Goal: Information Seeking & Learning: Learn about a topic

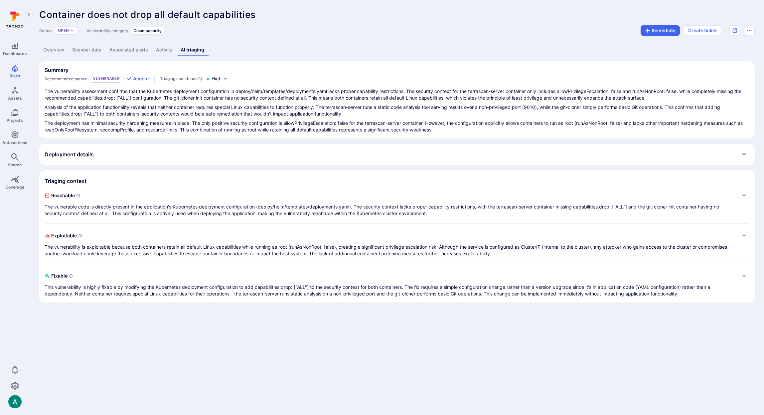
click at [52, 49] on link "Overview" at bounding box center [53, 50] width 29 height 12
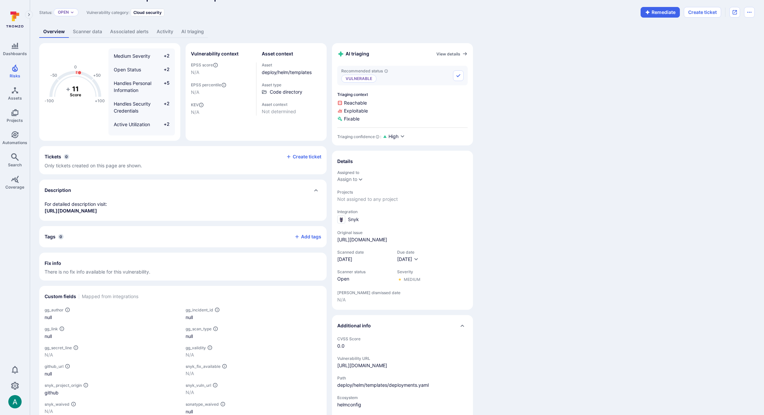
click at [233, 207] on p "For detailed description visit: https://snyk.io/vuln/24d3ec31d4358175ee7930b551…" at bounding box center [183, 207] width 277 height 13
click at [231, 209] on p "For detailed description visit: https://snyk.io/vuln/24d3ec31d4358175ee7930b551…" at bounding box center [183, 207] width 277 height 13
click at [97, 209] on link "https://snyk.io/vuln/24d3ec31d4358175ee7930b5516f905efcc31dd994a997e814a0fa507c…" at bounding box center [71, 210] width 53 height 6
click at [496, 158] on div "-100 -50 0 +50 +100 + 11 Score Medium Severity +2 Open Status +2 Handles Person…" at bounding box center [396, 246] width 715 height 411
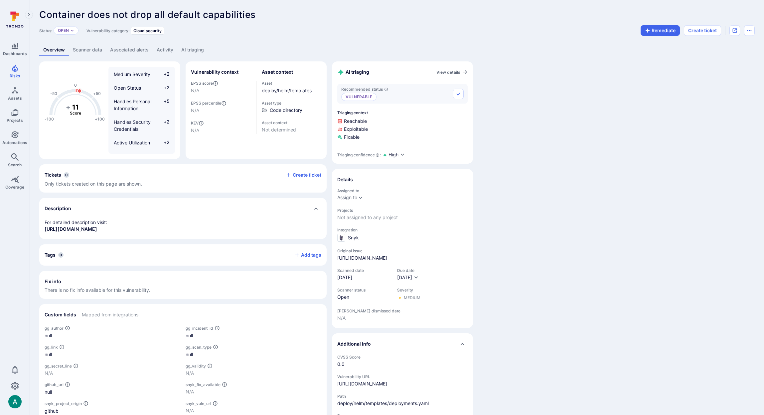
scroll to position [0, 0]
click at [84, 48] on link "Scanner data" at bounding box center [87, 50] width 37 height 12
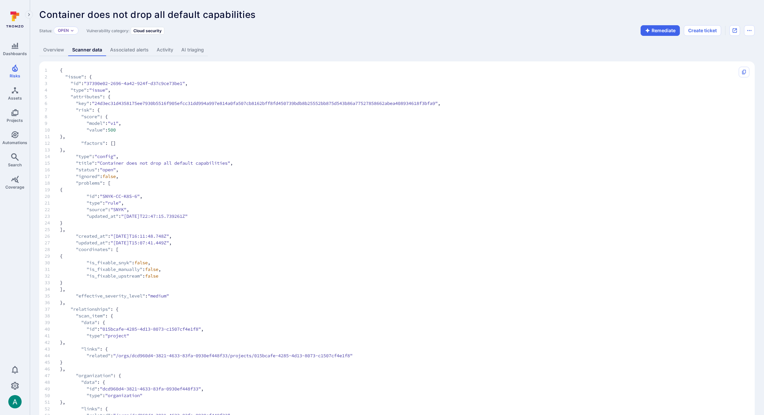
click at [44, 49] on link "Overview" at bounding box center [53, 50] width 29 height 12
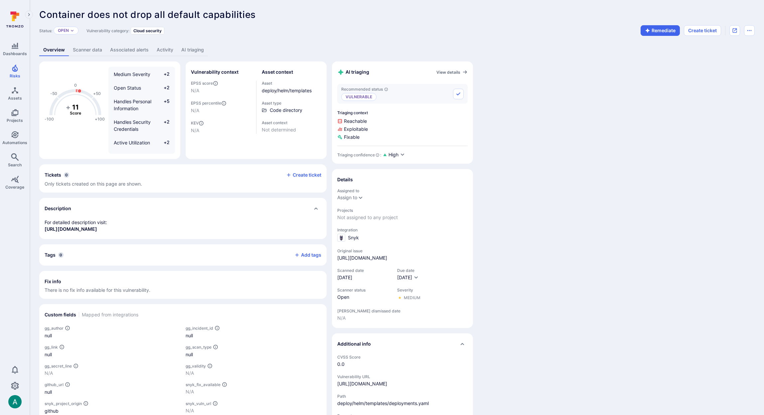
click at [92, 51] on link "Scanner data" at bounding box center [87, 50] width 37 height 12
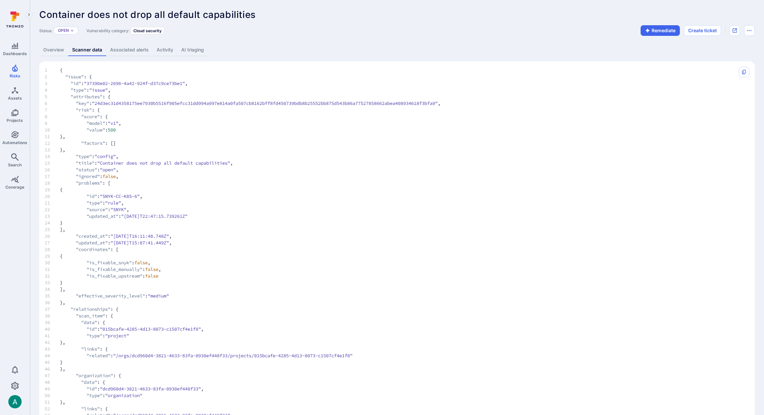
click at [55, 52] on link "Overview" at bounding box center [53, 50] width 29 height 12
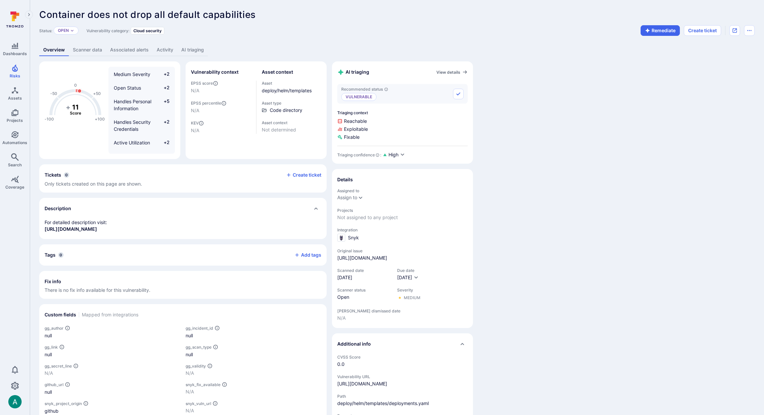
click at [195, 52] on link "AI triaging" at bounding box center [192, 50] width 31 height 12
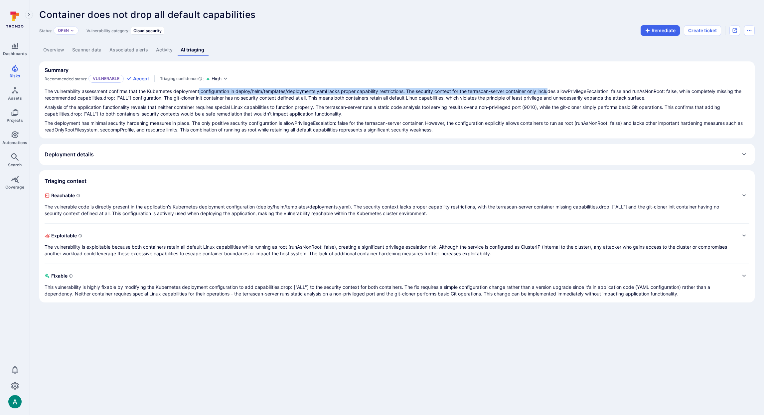
drag, startPoint x: 201, startPoint y: 94, endPoint x: 555, endPoint y: 92, distance: 354.0
click at [555, 92] on p "The vulnerability assessment confirms that the Kubernetes deployment configurat…" at bounding box center [397, 94] width 704 height 13
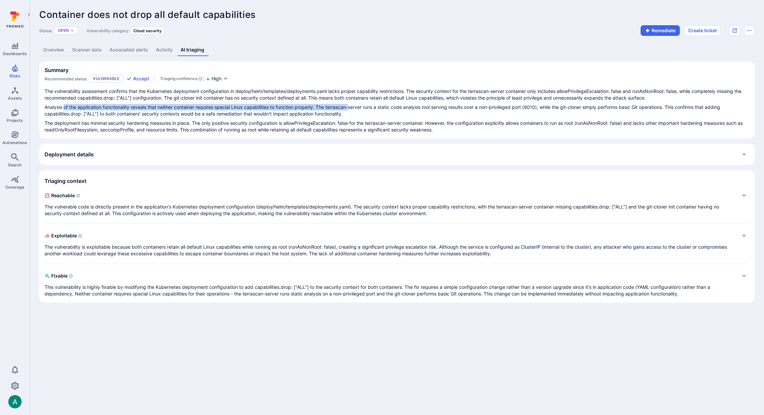
drag, startPoint x: 65, startPoint y: 108, endPoint x: 351, endPoint y: 109, distance: 285.9
click at [351, 109] on p "Analysis of the application functionality reveals that neither container requir…" at bounding box center [397, 110] width 704 height 13
click at [50, 48] on link "Overview" at bounding box center [53, 50] width 29 height 12
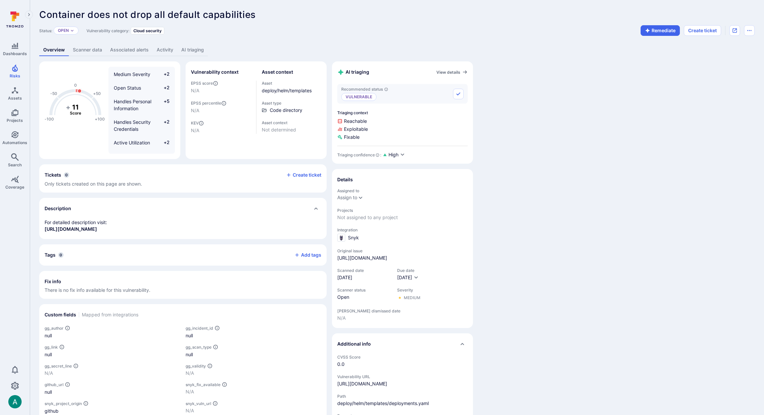
click at [183, 48] on link "AI triaging" at bounding box center [192, 50] width 31 height 12
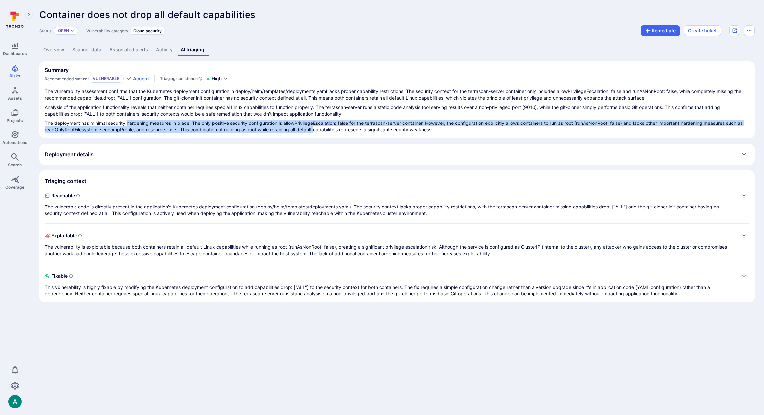
drag, startPoint x: 143, startPoint y: 124, endPoint x: 326, endPoint y: 129, distance: 183.6
click at [326, 129] on p "The deployment has minimal security hardening measures in place. The only posit…" at bounding box center [397, 126] width 704 height 13
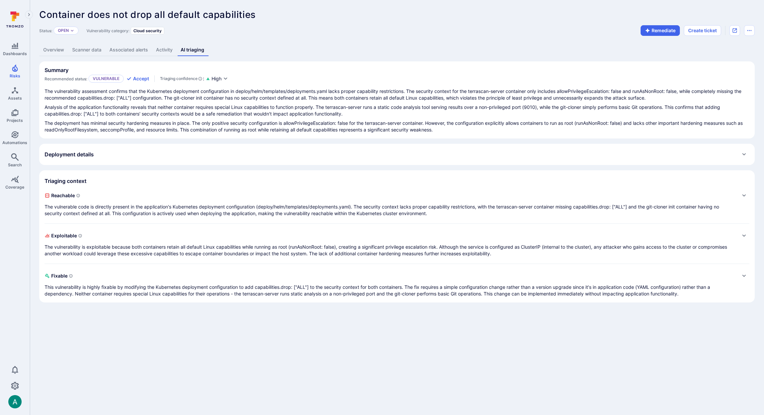
click at [191, 293] on p "This vulnerability is highly fixable by modifying the Kubernetes deployment con…" at bounding box center [390, 290] width 691 height 13
